Goal: Navigation & Orientation: Find specific page/section

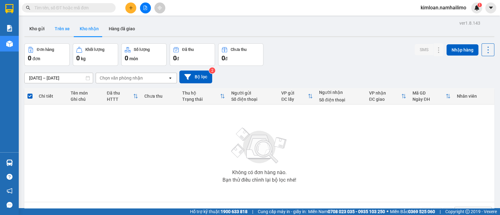
click at [62, 34] on button "Trên xe" at bounding box center [62, 28] width 25 height 15
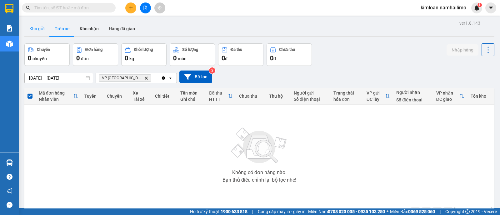
click at [39, 31] on button "Kho gửi" at bounding box center [36, 28] width 25 height 15
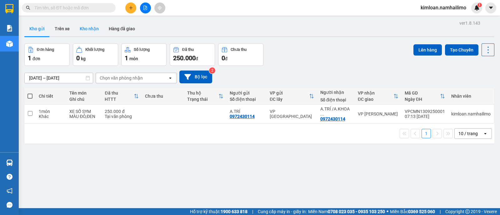
click at [81, 32] on button "Kho nhận" at bounding box center [89, 28] width 29 height 15
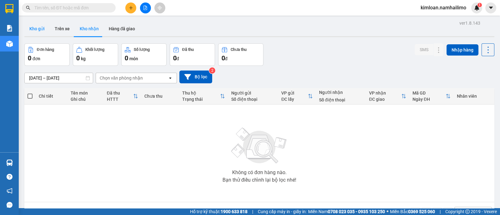
click at [36, 32] on button "Kho gửi" at bounding box center [36, 28] width 25 height 15
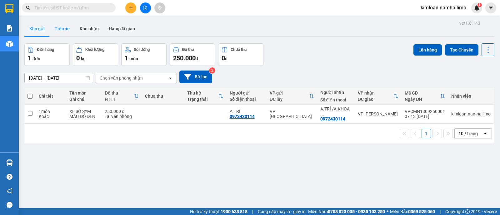
click at [66, 30] on button "Trên xe" at bounding box center [62, 28] width 25 height 15
